Goal: Find specific page/section: Find specific page/section

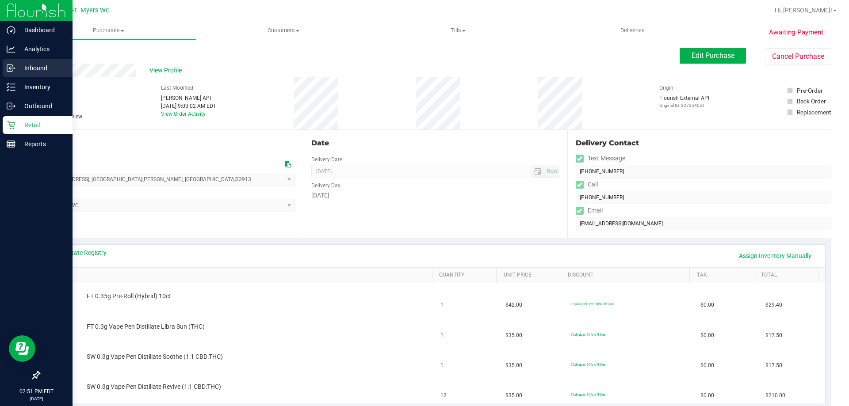
click at [11, 66] on icon at bounding box center [11, 68] width 9 height 9
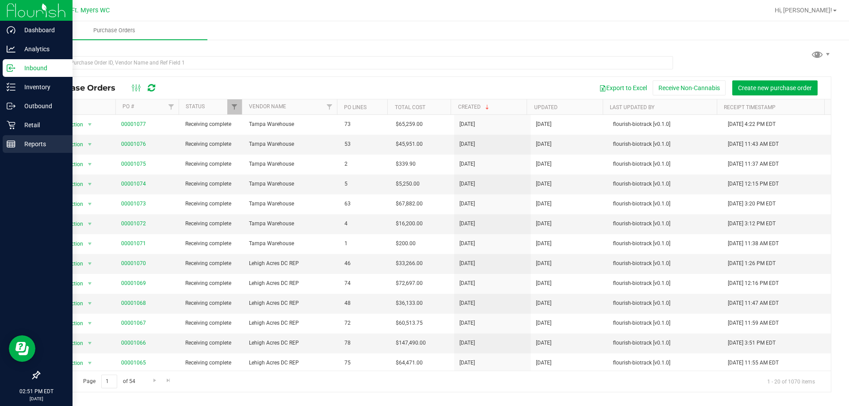
click at [19, 147] on p "Reports" at bounding box center [41, 144] width 53 height 11
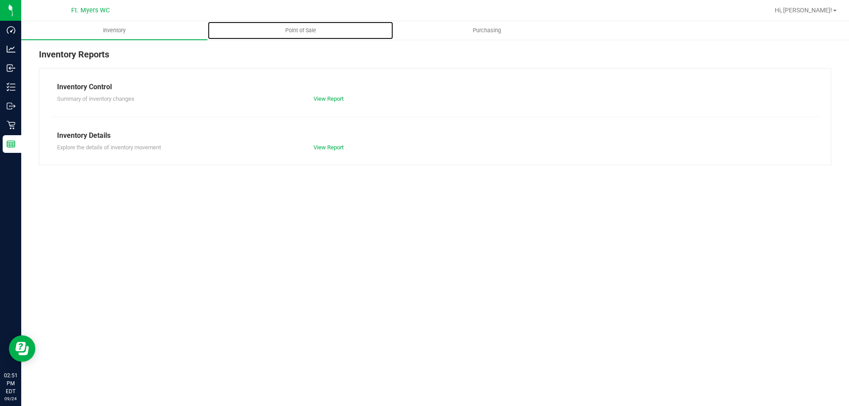
drag, startPoint x: 283, startPoint y: 27, endPoint x: 286, endPoint y: 44, distance: 17.4
click at [284, 27] on span "Point of Sale" at bounding box center [300, 31] width 55 height 8
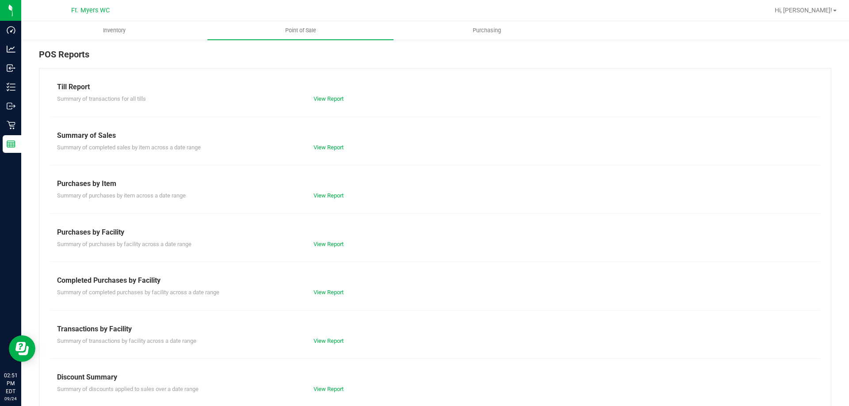
click at [319, 337] on div "View Report" at bounding box center [371, 341] width 128 height 9
click at [319, 341] on link "View Report" at bounding box center [328, 341] width 30 height 7
